Goal: Find specific page/section: Find specific page/section

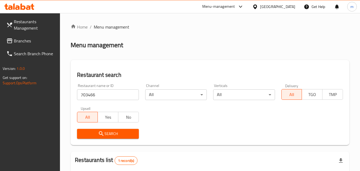
scroll to position [74, 0]
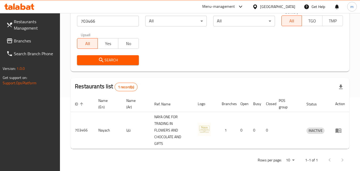
click at [257, 7] on icon at bounding box center [255, 6] width 4 height 5
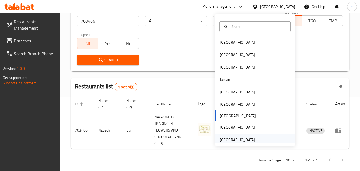
click at [239, 137] on div "[GEOGRAPHIC_DATA]" at bounding box center [237, 140] width 35 height 6
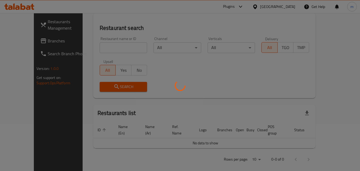
scroll to position [74, 0]
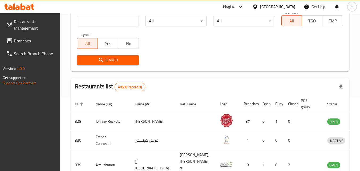
click at [21, 40] on span "Branches" at bounding box center [35, 41] width 42 height 6
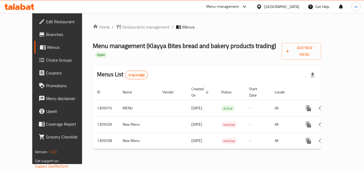
click at [133, 20] on div "Home / Restaurants management / Menus Menu management ( Klayya Bites bread and …" at bounding box center [207, 88] width 250 height 151
click at [129, 26] on span "Restaurants management" at bounding box center [145, 27] width 47 height 6
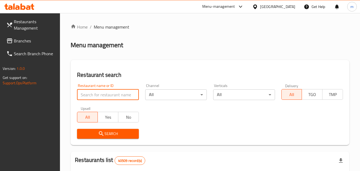
click at [98, 98] on input "search" at bounding box center [108, 94] width 62 height 11
paste input "/703300/"
click at [83, 96] on input "/703300" at bounding box center [108, 94] width 62 height 11
type input "703300"
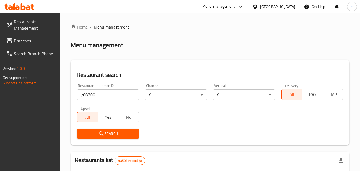
click at [109, 133] on span "Search" at bounding box center [107, 133] width 53 height 7
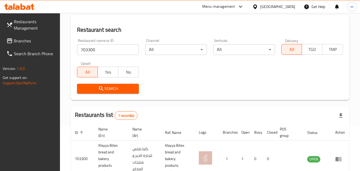
scroll to position [74, 0]
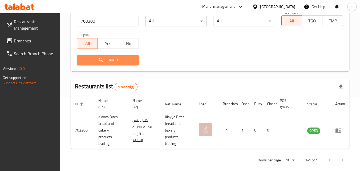
click at [121, 59] on span "Search" at bounding box center [107, 60] width 53 height 7
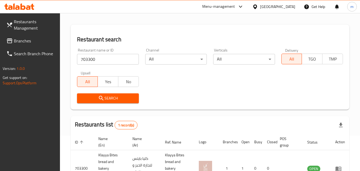
scroll to position [0, 0]
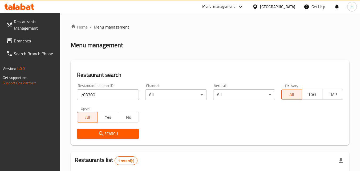
click at [256, 8] on icon at bounding box center [255, 6] width 4 height 5
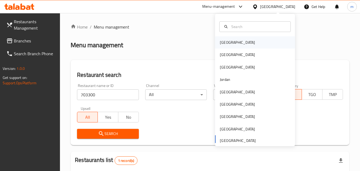
click at [235, 43] on div "[GEOGRAPHIC_DATA]" at bounding box center [255, 42] width 80 height 12
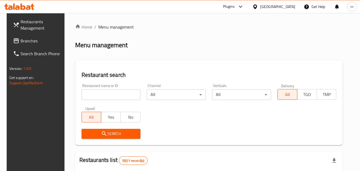
click at [257, 6] on icon at bounding box center [255, 6] width 4 height 5
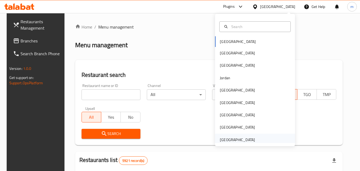
click at [244, 138] on div "[GEOGRAPHIC_DATA]" at bounding box center [237, 140] width 35 height 6
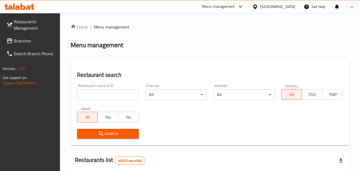
click at [36, 42] on span "Branches" at bounding box center [35, 41] width 42 height 6
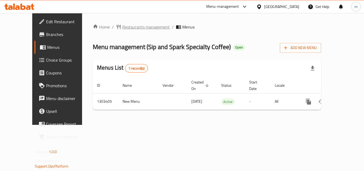
click at [132, 26] on span "Restaurants management" at bounding box center [145, 27] width 47 height 6
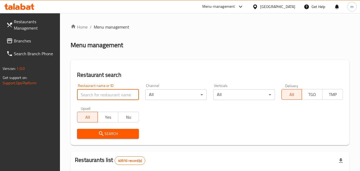
click at [105, 94] on input "search" at bounding box center [108, 94] width 62 height 11
paste input "702754"
type input "702754"
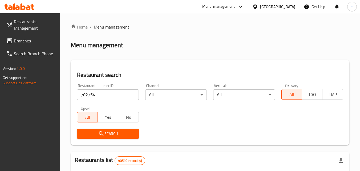
click at [105, 133] on span "Search" at bounding box center [107, 133] width 53 height 7
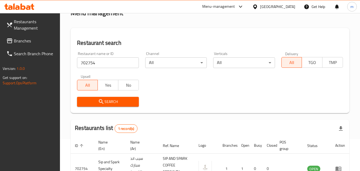
scroll to position [74, 0]
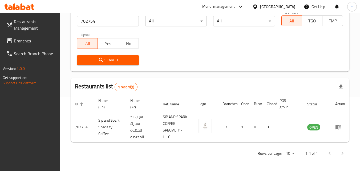
click at [26, 43] on span "Branches" at bounding box center [35, 41] width 42 height 6
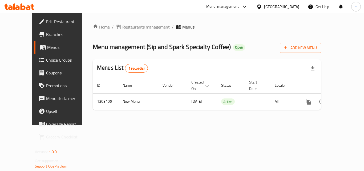
click at [122, 27] on span "Restaurants management" at bounding box center [145, 27] width 47 height 6
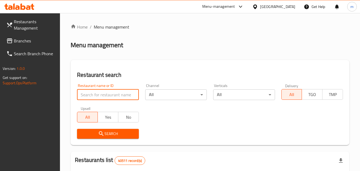
click at [88, 96] on input "search" at bounding box center [108, 94] width 62 height 11
paste input "702754/"
type input "702754"
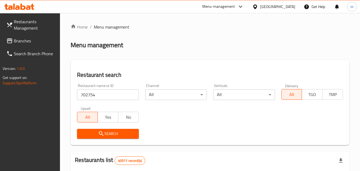
click at [117, 136] on span "Search" at bounding box center [107, 133] width 53 height 7
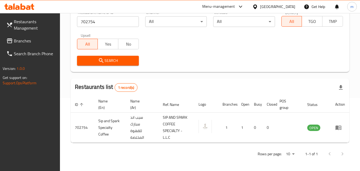
scroll to position [74, 0]
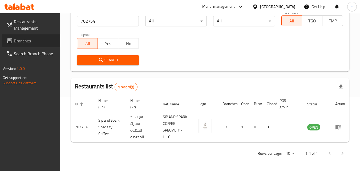
click at [30, 43] on span "Branches" at bounding box center [35, 41] width 42 height 6
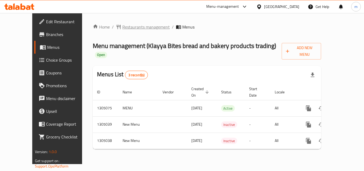
click at [135, 25] on span "Restaurants management" at bounding box center [145, 27] width 47 height 6
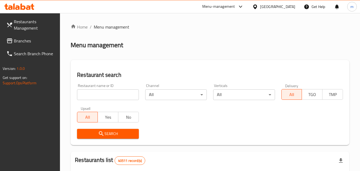
click at [111, 94] on input "search" at bounding box center [108, 94] width 62 height 11
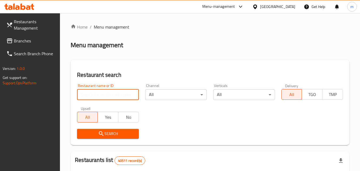
paste input "703300"
type input "703300"
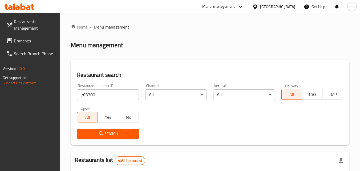
click at [118, 131] on span "Search" at bounding box center [107, 133] width 53 height 7
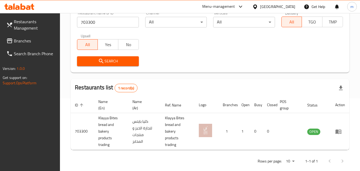
scroll to position [80, 0]
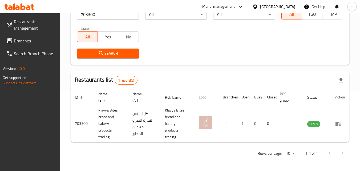
click at [253, 5] on icon at bounding box center [255, 7] width 6 height 6
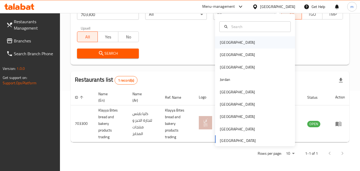
click at [228, 39] on div "[GEOGRAPHIC_DATA]" at bounding box center [237, 42] width 35 height 6
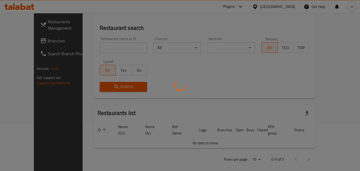
scroll to position [80, 0]
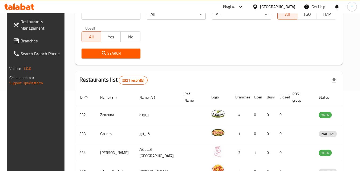
click at [22, 42] on span "Branches" at bounding box center [42, 41] width 42 height 6
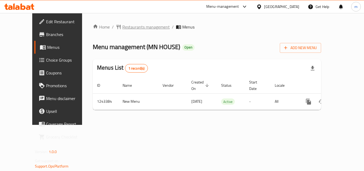
click at [125, 28] on span "Restaurants management" at bounding box center [145, 27] width 47 height 6
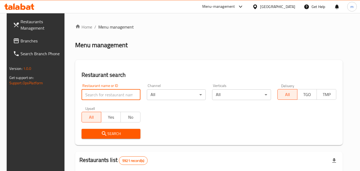
click at [105, 100] on input "search" at bounding box center [111, 94] width 59 height 11
paste input "/681573"
click at [84, 95] on input "/681573" at bounding box center [111, 94] width 59 height 11
type input "681573"
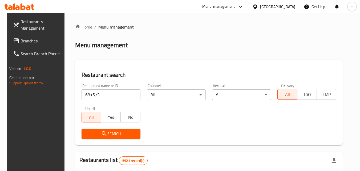
click at [105, 135] on span "Search" at bounding box center [111, 133] width 50 height 7
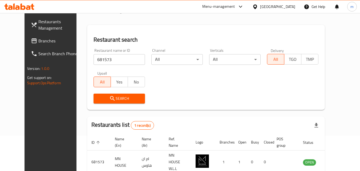
scroll to position [62, 0]
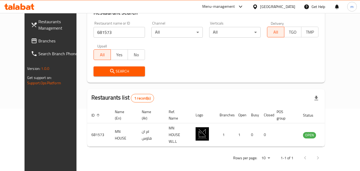
click at [258, 6] on icon at bounding box center [255, 7] width 6 height 6
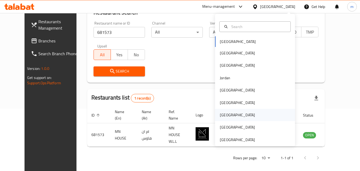
click at [221, 116] on div "[GEOGRAPHIC_DATA]" at bounding box center [237, 115] width 35 height 6
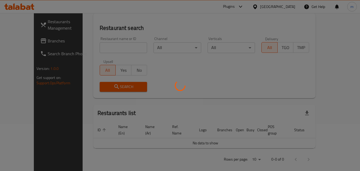
scroll to position [62, 0]
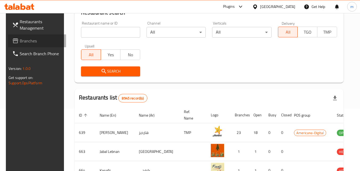
click at [20, 41] on span "Branches" at bounding box center [41, 41] width 42 height 6
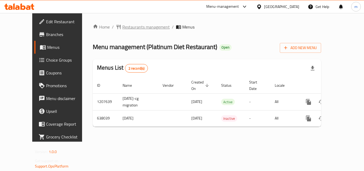
click at [132, 26] on span "Restaurants management" at bounding box center [145, 27] width 47 height 6
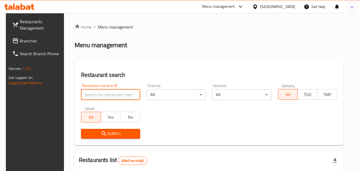
click at [108, 96] on input "search" at bounding box center [110, 94] width 59 height 11
paste input "639972"
type input "639972"
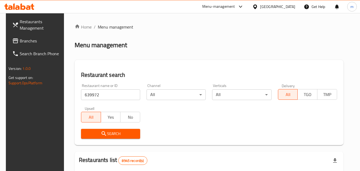
click at [103, 134] on icon "submit" at bounding box center [104, 133] width 6 height 6
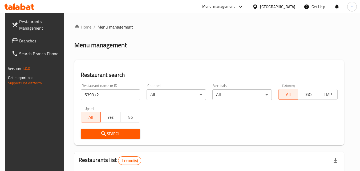
click at [258, 6] on icon at bounding box center [255, 7] width 6 height 6
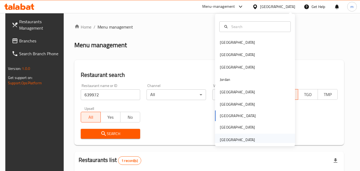
click at [229, 137] on div "[GEOGRAPHIC_DATA]" at bounding box center [237, 140] width 35 height 6
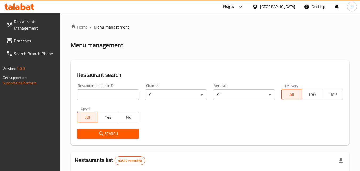
click at [26, 38] on span "Branches" at bounding box center [35, 41] width 42 height 6
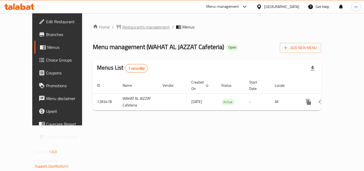
click at [139, 26] on span "Restaurants management" at bounding box center [145, 27] width 47 height 6
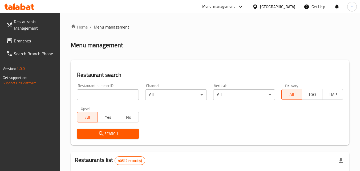
click at [97, 97] on input "search" at bounding box center [108, 94] width 62 height 11
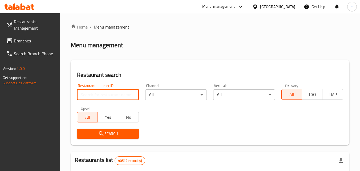
paste input "695022/"
type input "695022"
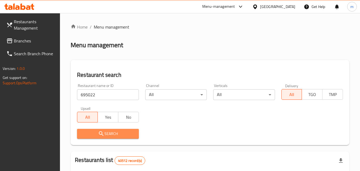
click at [103, 132] on icon "submit" at bounding box center [101, 133] width 6 height 6
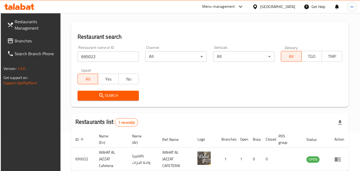
scroll to position [67, 0]
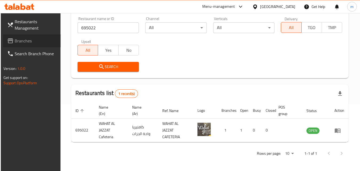
click at [37, 38] on span "Branches" at bounding box center [36, 41] width 42 height 6
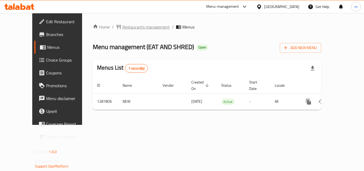
click at [133, 24] on span "Restaurants management" at bounding box center [145, 27] width 47 height 6
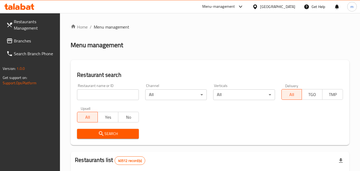
click at [111, 94] on input "search" at bounding box center [108, 94] width 62 height 11
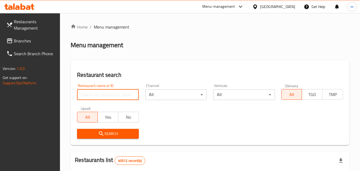
paste input "696858"
type input "696858"
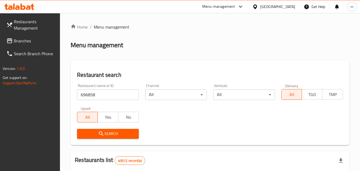
click at [106, 131] on span "Search" at bounding box center [107, 133] width 53 height 7
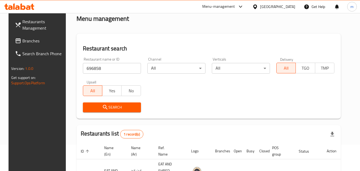
scroll to position [62, 0]
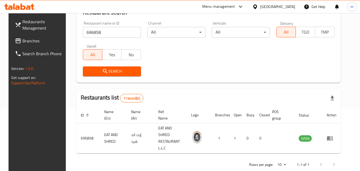
click at [31, 43] on span "Branches" at bounding box center [43, 41] width 42 height 6
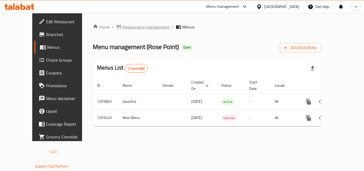
click at [133, 29] on span "Restaurants management" at bounding box center [145, 27] width 47 height 6
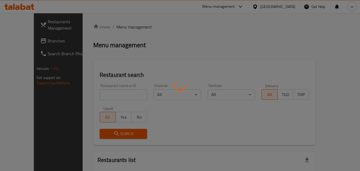
click at [112, 99] on div at bounding box center [180, 85] width 360 height 171
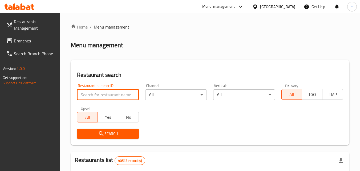
click at [112, 99] on input "search" at bounding box center [108, 94] width 62 height 11
paste input "699516"
type input "699516"
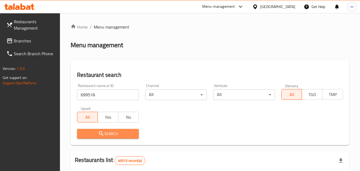
click at [115, 132] on span "Search" at bounding box center [107, 133] width 53 height 7
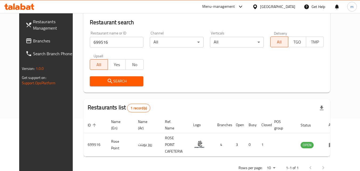
scroll to position [36, 0]
